Goal: Task Accomplishment & Management: Use online tool/utility

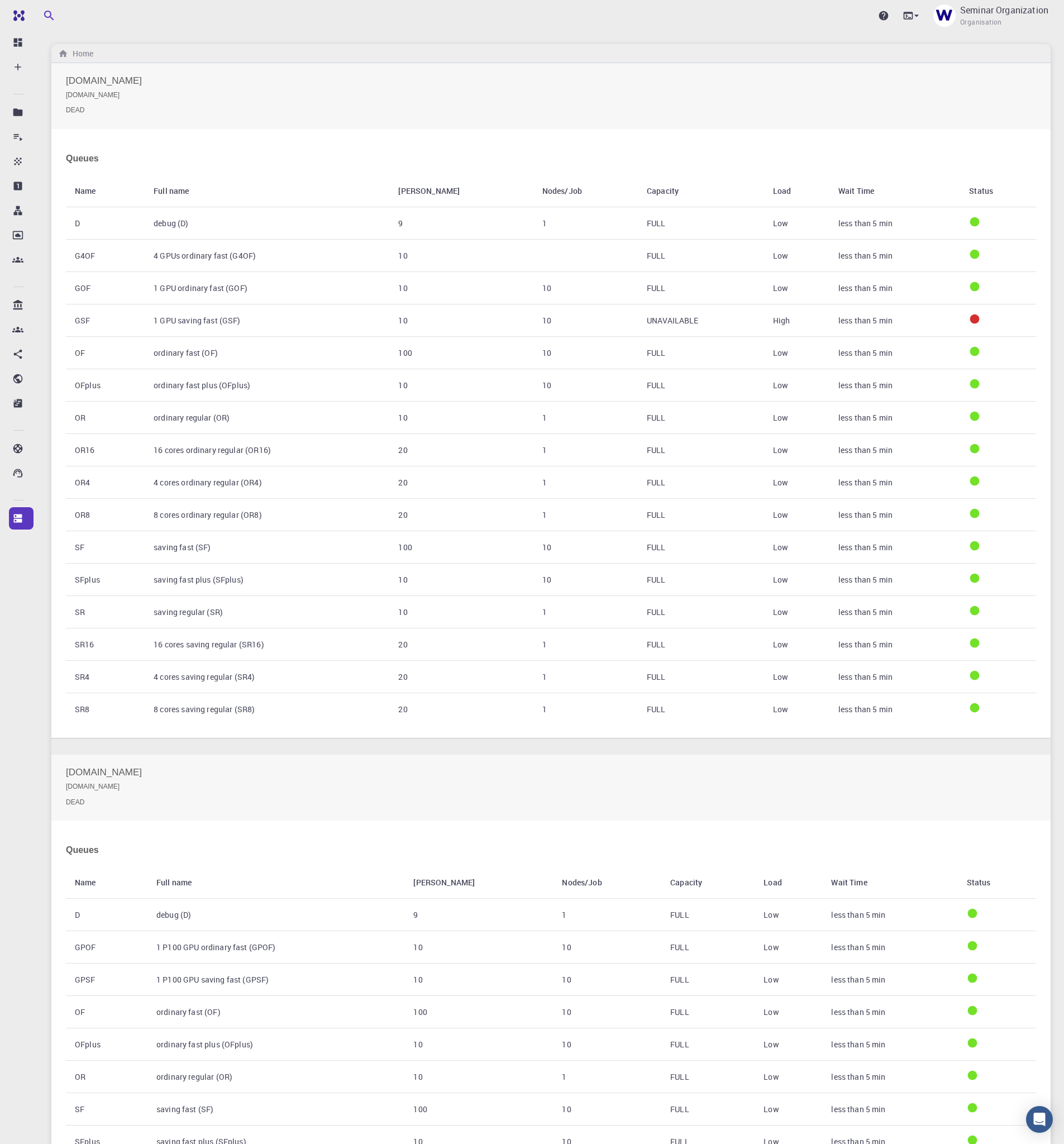
click at [391, 22] on div "Upgrade Seminar Organization Organisation" at bounding box center [551, 16] width 1026 height 29
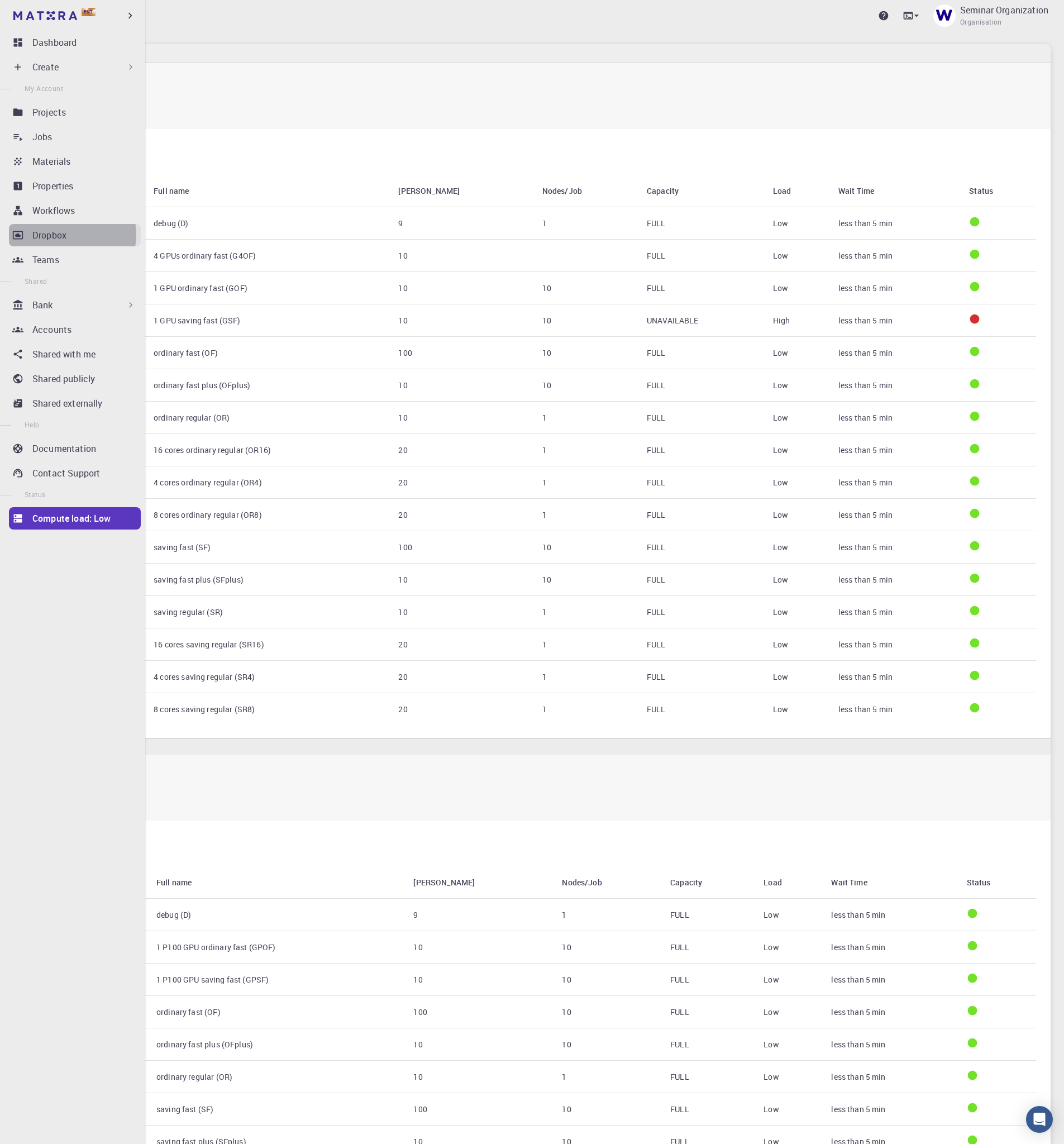
click at [69, 234] on div "Dropbox" at bounding box center [86, 235] width 108 height 14
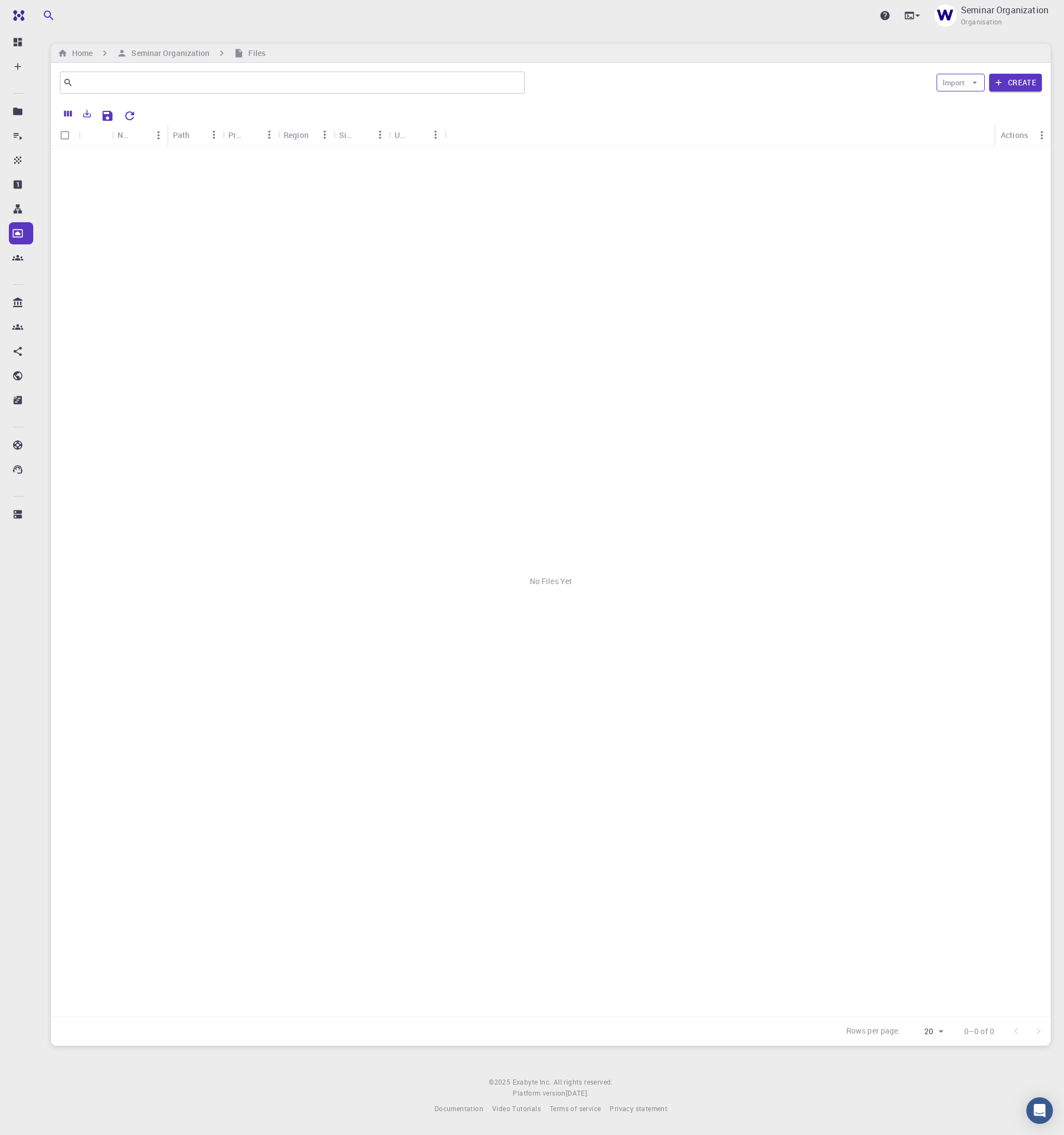
click at [957, 77] on button "Import" at bounding box center [961, 83] width 48 height 18
click at [976, 112] on li "Upload File" at bounding box center [974, 105] width 74 height 18
